Goal: Transaction & Acquisition: Obtain resource

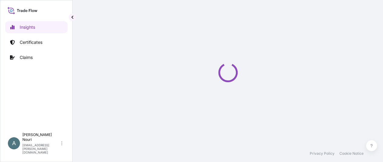
select select "2025"
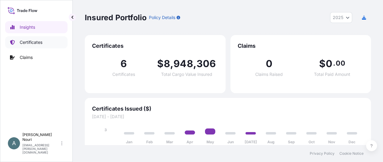
click at [42, 43] on p "Certificates" at bounding box center [31, 42] width 23 height 6
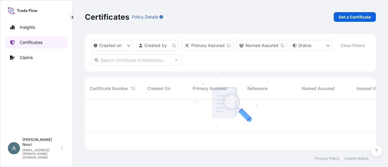
scroll to position [49, 286]
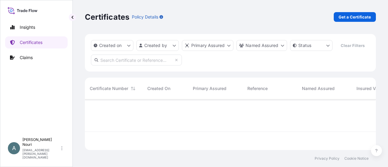
click at [358, 21] on link "Get a Certificate" at bounding box center [355, 17] width 42 height 10
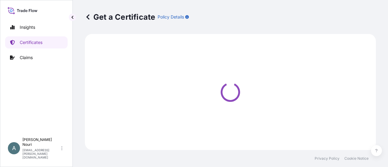
select select "Ocean Vessel"
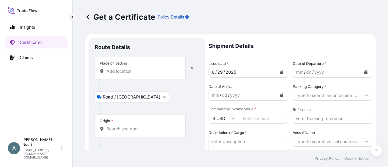
click at [118, 73] on input "Place of loading" at bounding box center [142, 71] width 72 height 6
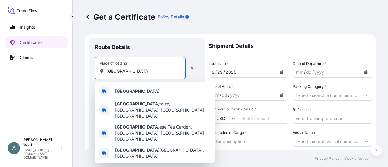
drag, startPoint x: 123, startPoint y: 70, endPoint x: 93, endPoint y: 70, distance: 30.0
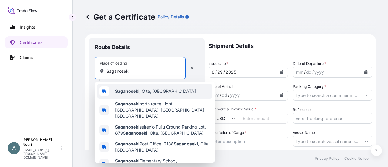
click at [135, 91] on b "Saganoseki" at bounding box center [127, 91] width 24 height 5
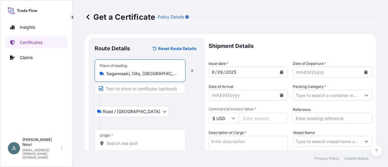
type input "Saganoseki, Oita, [GEOGRAPHIC_DATA]"
click at [130, 89] on input "Text to appear on certificate" at bounding box center [140, 88] width 91 height 11
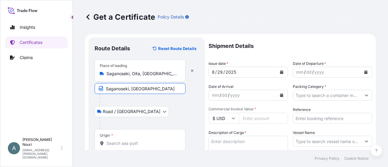
type input "Saganoseki, [GEOGRAPHIC_DATA]"
click at [127, 148] on div "Origin *" at bounding box center [140, 140] width 91 height 22
click at [127, 146] on input "Origin *" at bounding box center [142, 143] width 72 height 6
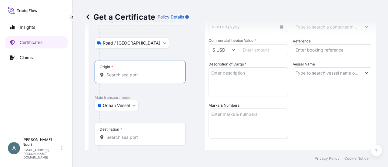
scroll to position [61, 0]
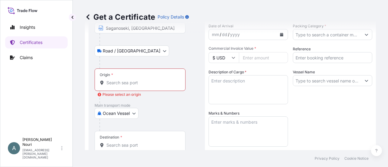
click at [154, 103] on p "Main transport mode" at bounding box center [147, 105] width 104 height 5
click at [125, 79] on div "Origin *" at bounding box center [140, 80] width 91 height 22
click at [125, 80] on input "Origin * Please select an origin" at bounding box center [142, 83] width 72 height 6
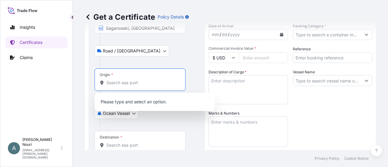
click at [126, 83] on input "Origin * Please select an origin" at bounding box center [142, 83] width 72 height 6
type input "S"
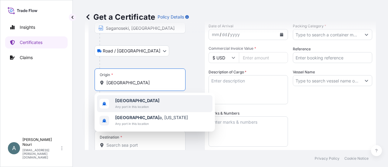
click at [134, 108] on span "Any port in this location" at bounding box center [137, 107] width 44 height 6
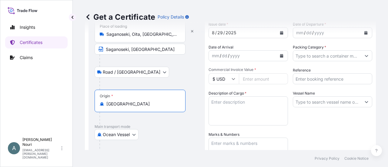
scroll to position [91, 0]
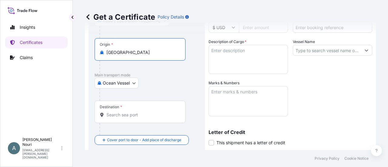
type input "[GEOGRAPHIC_DATA]"
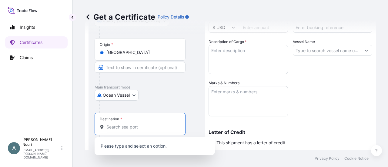
click at [120, 115] on div "Destination *" at bounding box center [140, 124] width 91 height 22
click at [120, 124] on input "Destination *" at bounding box center [142, 127] width 72 height 6
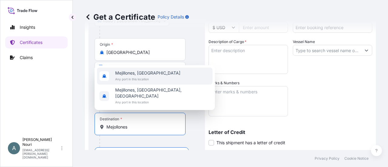
click at [130, 82] on span "Any port in this location" at bounding box center [147, 79] width 65 height 6
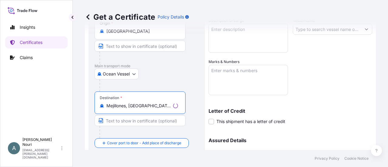
scroll to position [121, 0]
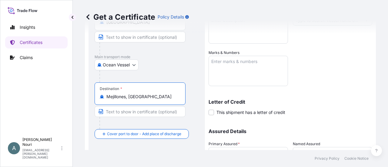
type input "Mejillones, [GEOGRAPHIC_DATA]"
click at [132, 109] on input "Text to appear on certificate" at bounding box center [140, 111] width 91 height 11
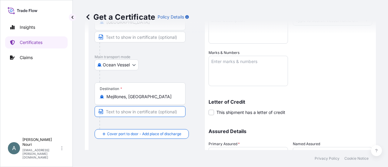
type input "Mejillones, [GEOGRAPHIC_DATA], [GEOGRAPHIC_DATA]"
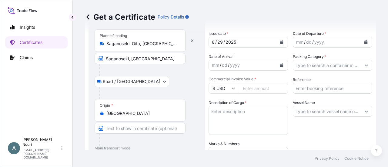
scroll to position [0, 0]
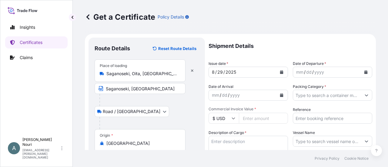
click at [223, 73] on div "/" at bounding box center [224, 72] width 2 height 7
click at [221, 71] on div "29" at bounding box center [220, 72] width 7 height 7
click at [221, 72] on div "29" at bounding box center [220, 72] width 7 height 7
click at [277, 70] on button "Calendar" at bounding box center [282, 72] width 10 height 10
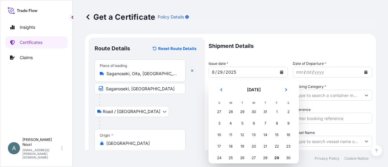
click at [230, 112] on div "28" at bounding box center [230, 111] width 11 height 11
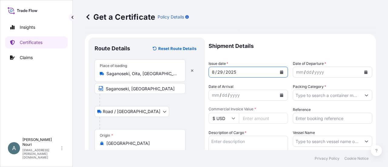
click at [312, 71] on div "/" at bounding box center [313, 72] width 2 height 7
click at [298, 74] on div "mm" at bounding box center [300, 72] width 8 height 7
click at [216, 94] on div "mm" at bounding box center [215, 95] width 8 height 7
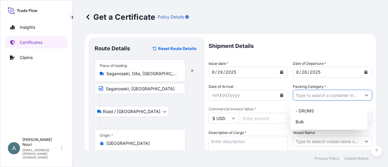
click at [313, 95] on input "Packing Category *" at bounding box center [327, 95] width 68 height 11
click at [312, 119] on div "Bulk" at bounding box center [329, 121] width 72 height 11
type input "Bulk"
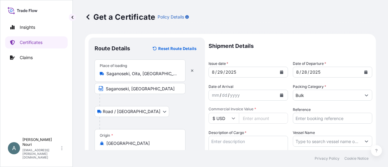
click at [250, 119] on input "Commercial Invoice Value *" at bounding box center [263, 118] width 49 height 11
type input "1763531.38"
click at [195, 119] on div at bounding box center [148, 123] width 99 height 12
click at [226, 139] on textarea "Description of Cargo *" at bounding box center [248, 150] width 79 height 29
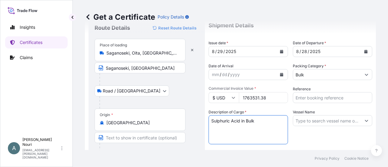
scroll to position [30, 0]
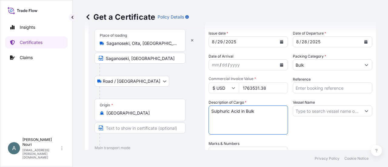
type textarea "Sulphuric Acid in Bulk"
click at [304, 108] on input "Vessel Name" at bounding box center [327, 110] width 68 height 11
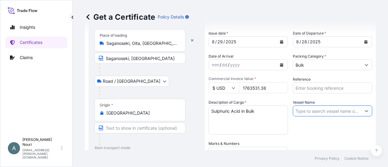
click at [365, 111] on icon "Show suggestions" at bounding box center [367, 111] width 4 height 4
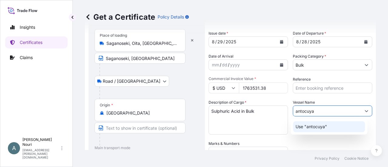
drag, startPoint x: 316, startPoint y: 114, endPoint x: 297, endPoint y: 113, distance: 18.8
click at [297, 113] on input "antocuya" at bounding box center [327, 110] width 68 height 11
click at [365, 110] on button "Show suggestions" at bounding box center [366, 110] width 11 height 11
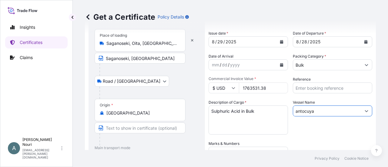
click at [335, 110] on input "antocuya" at bounding box center [327, 110] width 68 height 11
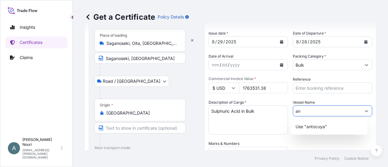
type input "a"
click at [361, 108] on button "Show suggestions" at bounding box center [366, 110] width 11 height 11
click at [365, 110] on icon "Show suggestions" at bounding box center [367, 111] width 4 height 4
click at [315, 117] on div "Vessel Name" at bounding box center [332, 116] width 79 height 35
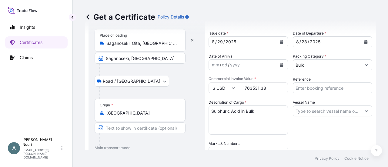
click at [309, 112] on input "Vessel Name" at bounding box center [327, 110] width 68 height 11
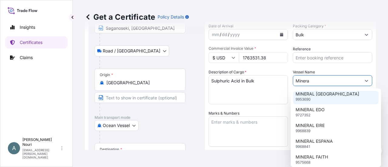
scroll to position [0, 0]
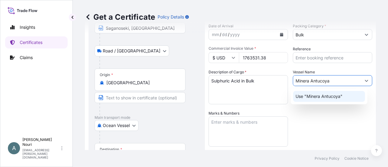
type input "Minera Antucoya"
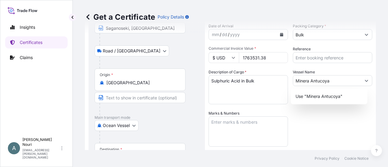
click at [319, 102] on div "Use "Minera Antucoya"" at bounding box center [329, 97] width 77 height 16
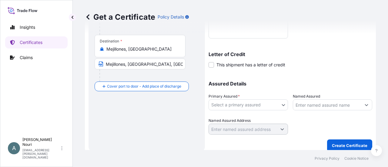
scroll to position [174, 0]
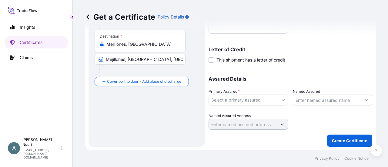
click at [230, 97] on body "Insights Certificates Claims A [PERSON_NAME] [PERSON_NAME][EMAIL_ADDRESS][PERSO…" at bounding box center [194, 83] width 388 height 167
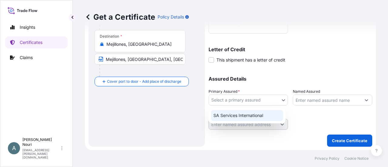
click at [246, 111] on div "SA Services International" at bounding box center [247, 115] width 72 height 11
select select "31553"
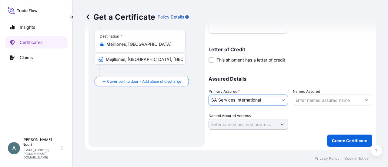
click at [297, 95] on input "Named Assured" at bounding box center [327, 100] width 68 height 11
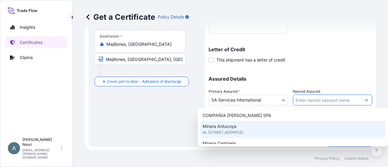
click at [263, 128] on div "Minera Antucoya Av. [STREET_ADDRESS]" at bounding box center [293, 129] width 186 height 17
type input "Minera Antucoya"
type input "Av. [STREET_ADDRESS]"
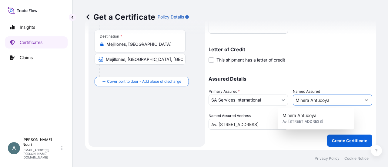
drag, startPoint x: 344, startPoint y: 102, endPoint x: 290, endPoint y: 102, distance: 54.0
click at [290, 102] on div "Assured Details Primary Assured * SA Services International SA Services Interna…" at bounding box center [291, 99] width 164 height 61
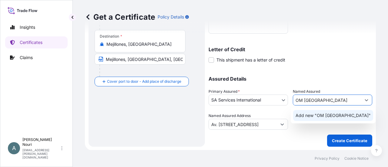
click at [307, 112] on span "Add new "OM [GEOGRAPHIC_DATA]"" at bounding box center [333, 115] width 75 height 6
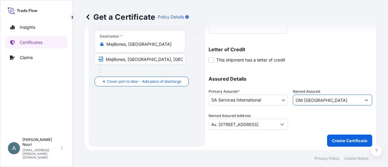
click at [365, 99] on icon "Show suggestions" at bounding box center [367, 100] width 4 height 4
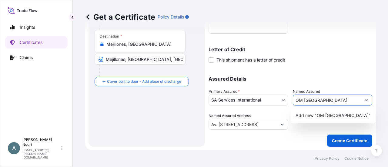
drag, startPoint x: 323, startPoint y: 102, endPoint x: 276, endPoint y: 102, distance: 47.3
click at [276, 102] on div "Assured Details Primary Assured * SA Services International SA Services Interna…" at bounding box center [291, 99] width 164 height 61
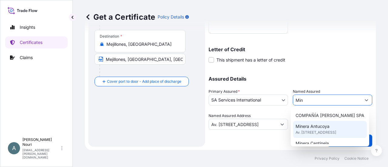
click at [312, 127] on span "Minera Antucoya" at bounding box center [313, 126] width 34 height 6
type input "Minera Antucoya"
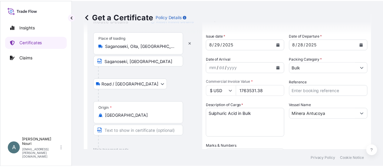
scroll to position [61, 0]
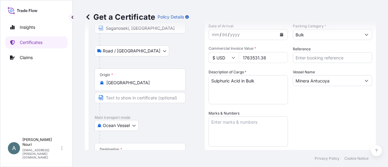
click at [327, 83] on input "Minera Antucoya" at bounding box center [327, 80] width 68 height 11
drag, startPoint x: 334, startPoint y: 82, endPoint x: 276, endPoint y: 88, distance: 58.0
click at [277, 88] on div "Shipment Details Issue date * [DATE] Date of Departure * [DATE] Date of Arrival…" at bounding box center [291, 110] width 164 height 266
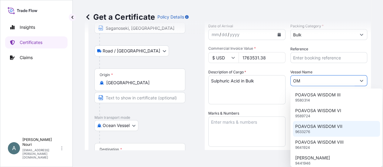
scroll to position [341, 0]
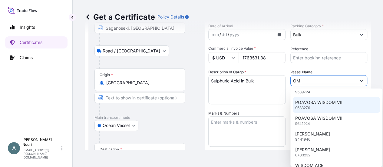
drag, startPoint x: 387, startPoint y: 77, endPoint x: 391, endPoint y: 148, distance: 70.4
click at [383, 148] on html "29 options available. Insights Certificates Claims A [PERSON_NAME] [PERSON_NAME…" at bounding box center [191, 83] width 383 height 167
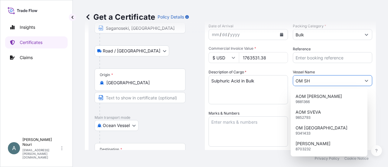
scroll to position [0, 0]
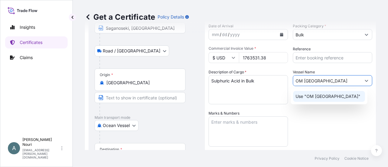
click at [320, 99] on p "Use "OM [GEOGRAPHIC_DATA]"" at bounding box center [328, 96] width 65 height 6
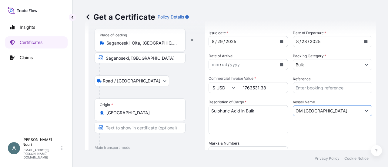
scroll to position [61, 0]
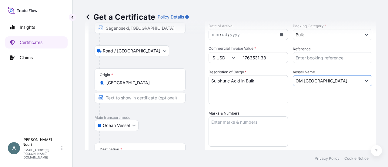
type input "OM [GEOGRAPHIC_DATA]"
click at [128, 52] on body "Insights Certificates Claims A [PERSON_NAME] [PERSON_NAME][EMAIL_ADDRESS][PERSO…" at bounding box center [194, 83] width 388 height 167
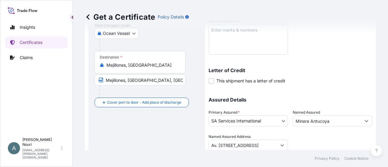
scroll to position [174, 0]
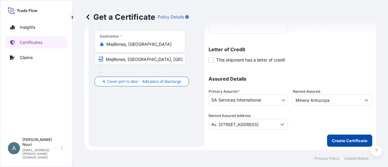
click at [332, 138] on p "Create Certificate" at bounding box center [349, 141] width 35 height 6
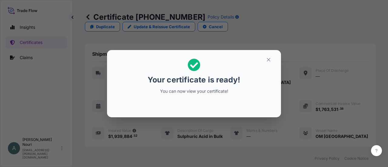
click at [234, 91] on p "You can now view your certificate!" at bounding box center [193, 91] width 93 height 6
click at [210, 79] on p "Your certificate is ready!" at bounding box center [194, 80] width 92 height 10
click at [262, 57] on button "button" at bounding box center [268, 60] width 15 height 10
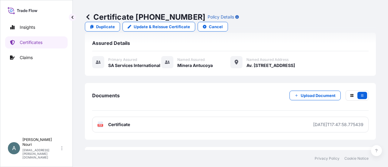
scroll to position [138, 0]
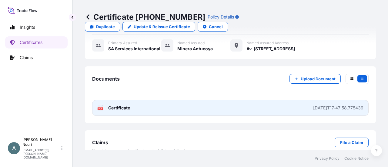
click at [317, 101] on link "PDF Certificate [DATE]T17:47:58.775439" at bounding box center [230, 108] width 276 height 16
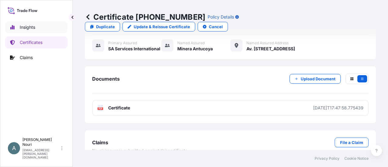
click at [28, 30] on p "Insights" at bounding box center [27, 27] width 15 height 6
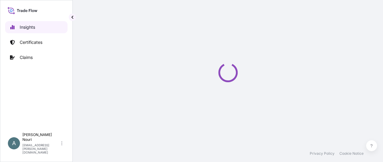
select select "2025"
